Goal: Information Seeking & Learning: Learn about a topic

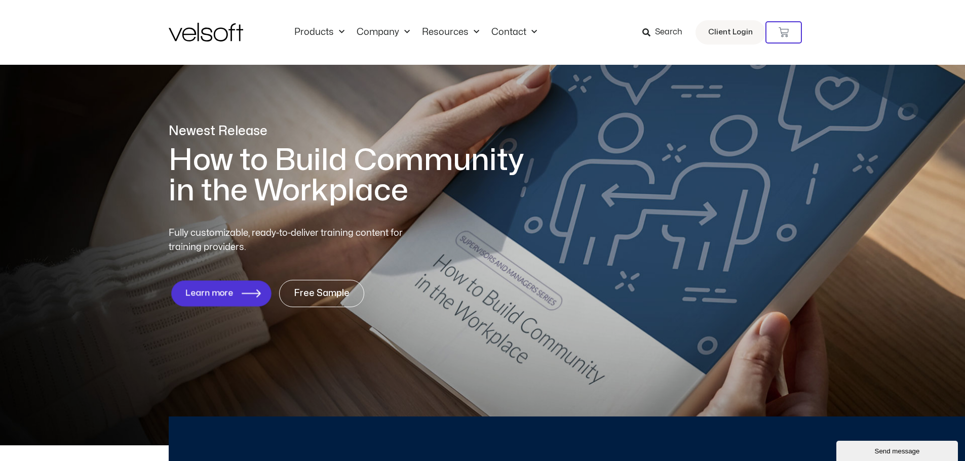
click at [226, 293] on span "Learn more" at bounding box center [209, 294] width 48 height 10
drag, startPoint x: 198, startPoint y: 299, endPoint x: 298, endPoint y: 300, distance: 100.3
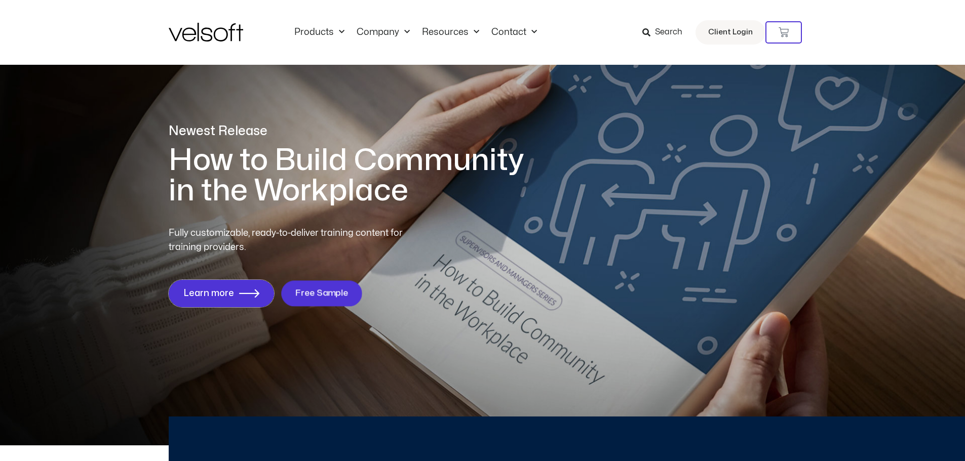
click at [198, 299] on link "Learn more" at bounding box center [221, 293] width 105 height 27
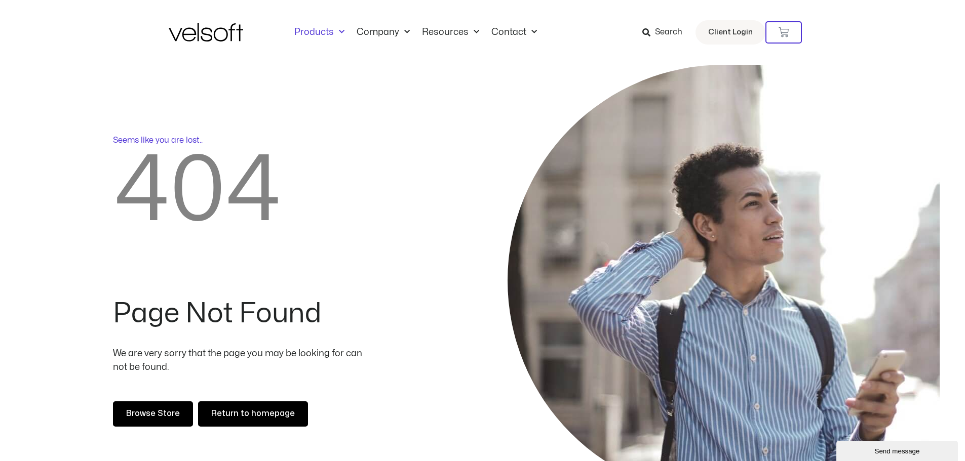
click at [318, 28] on link "Products" at bounding box center [319, 32] width 62 height 11
click at [320, 57] on link "All Products" at bounding box center [340, 61] width 79 height 23
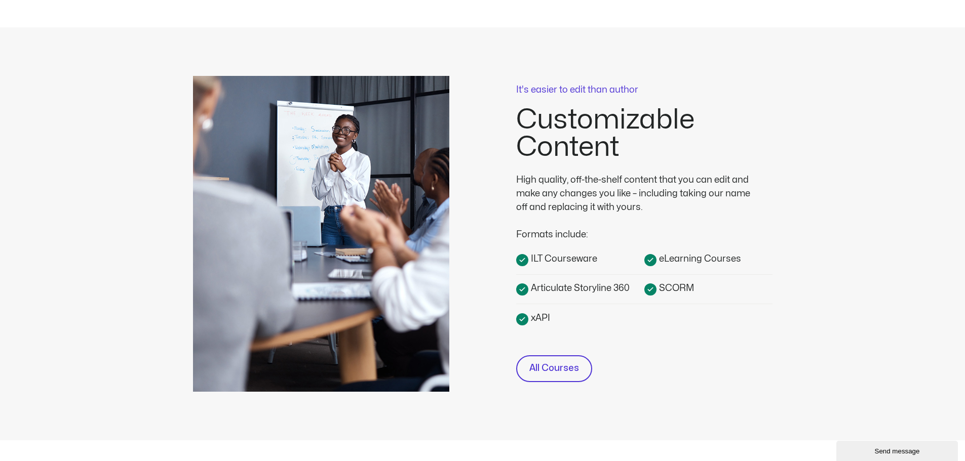
scroll to position [203, 0]
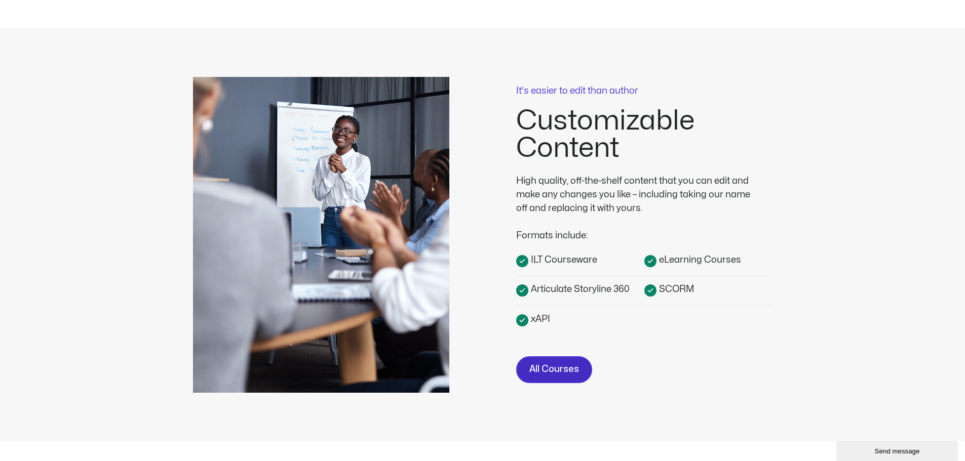
click at [566, 361] on link "All Courses" at bounding box center [554, 370] width 76 height 27
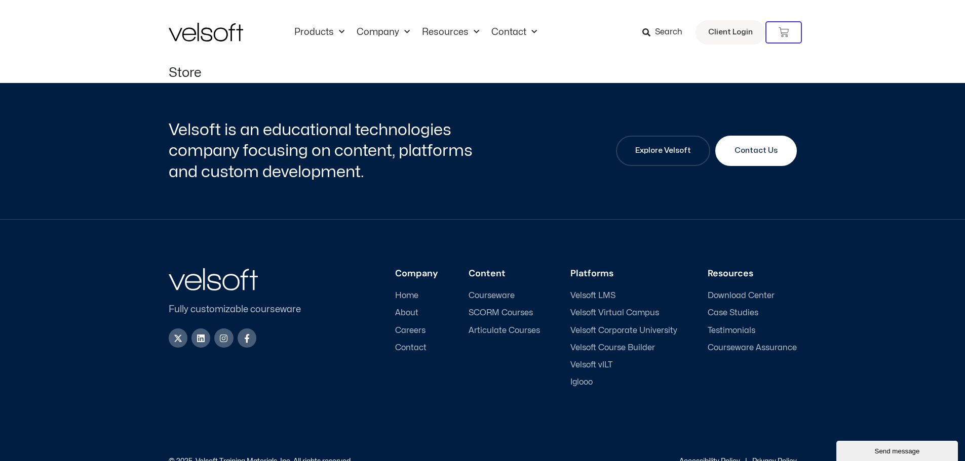
click at [496, 293] on span "Courseware" at bounding box center [492, 296] width 46 height 10
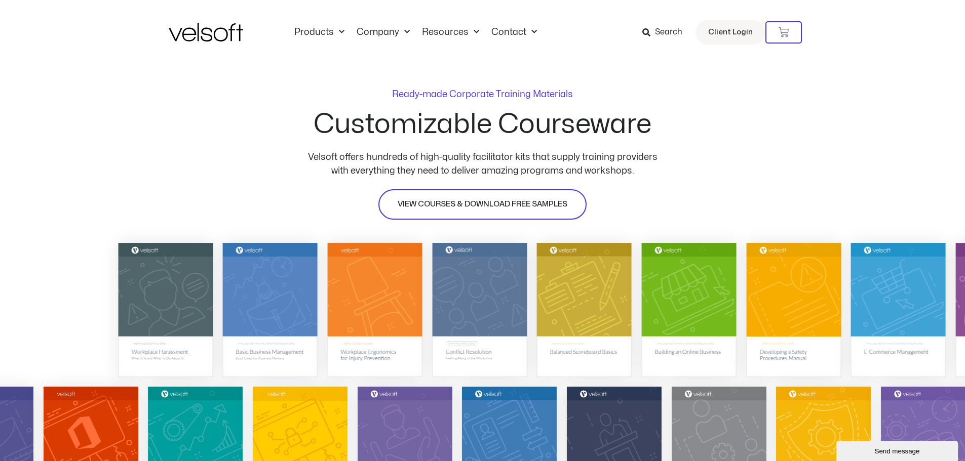
click at [456, 208] on span "VIEW COURSES & DOWNLOAD FREE SAMPLES" at bounding box center [483, 205] width 170 height 12
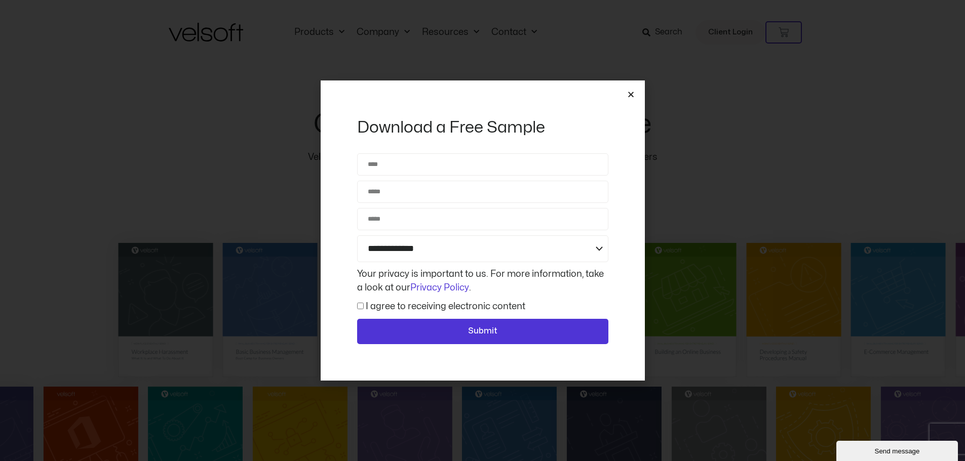
click at [631, 91] on icon "Close" at bounding box center [631, 95] width 8 height 8
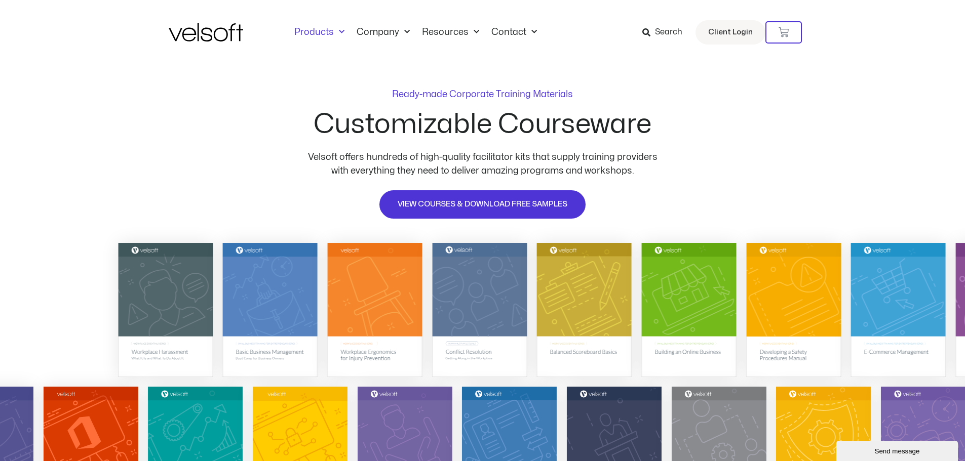
click at [324, 32] on link "Products" at bounding box center [319, 32] width 62 height 11
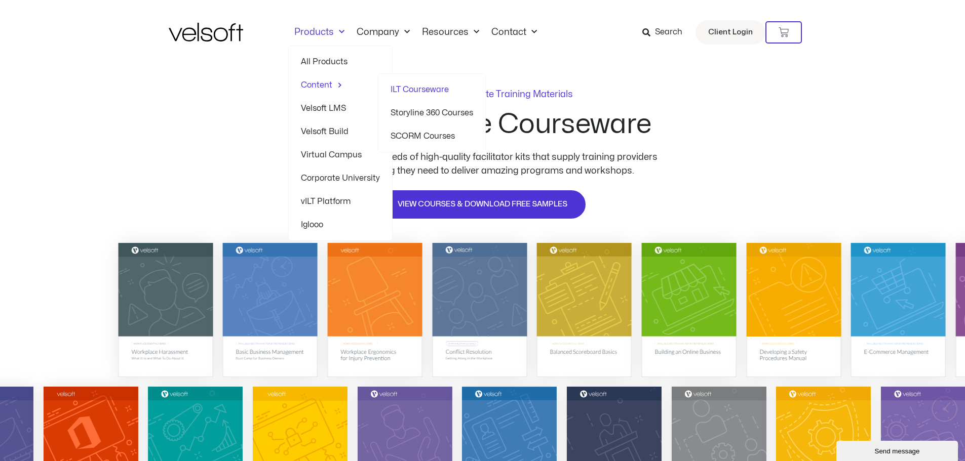
click at [308, 87] on link "Content" at bounding box center [340, 84] width 79 height 23
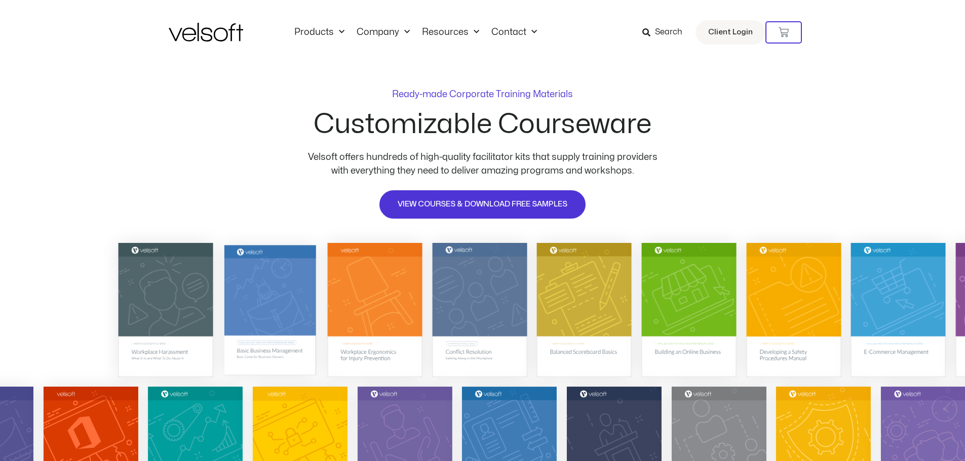
click at [282, 299] on img at bounding box center [270, 310] width 92 height 130
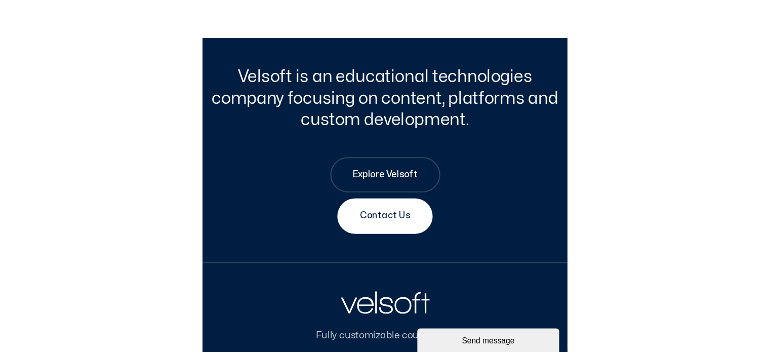
scroll to position [1117, 0]
